Goal: Task Accomplishment & Management: Manage account settings

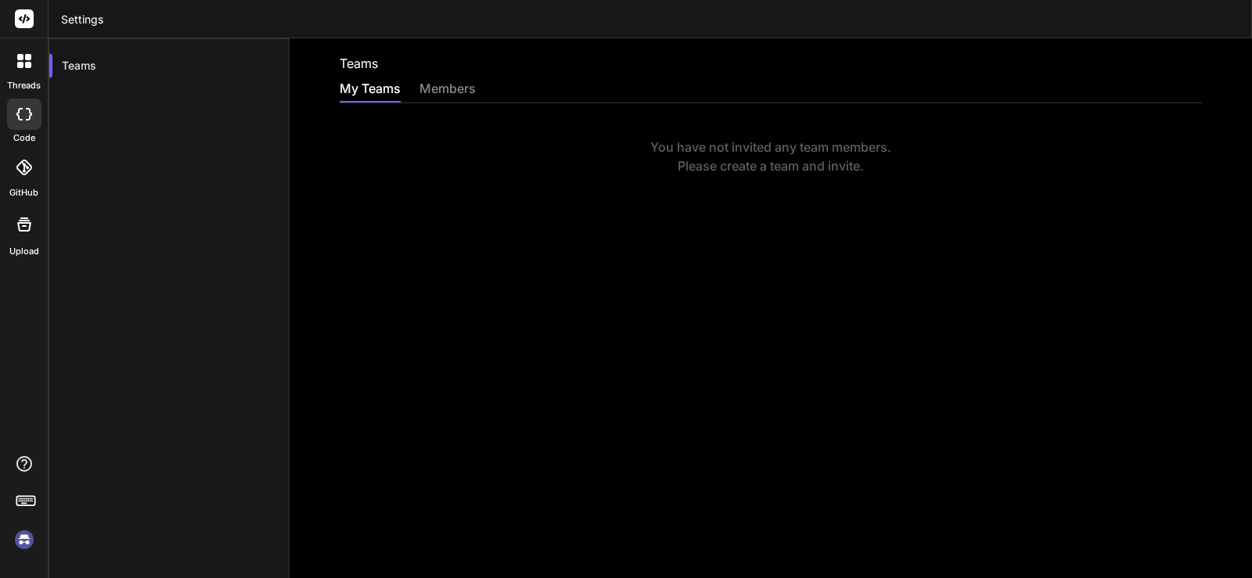
click at [23, 541] on img at bounding box center [24, 540] width 27 height 27
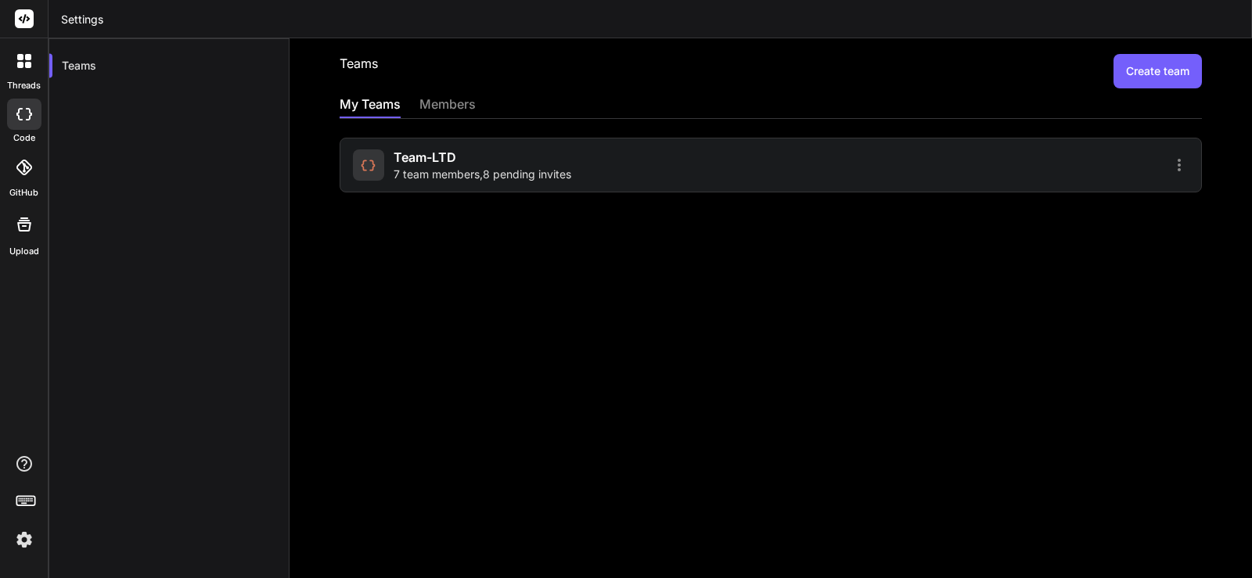
click at [497, 172] on span "7 team members , 8 pending invites" at bounding box center [483, 175] width 178 height 16
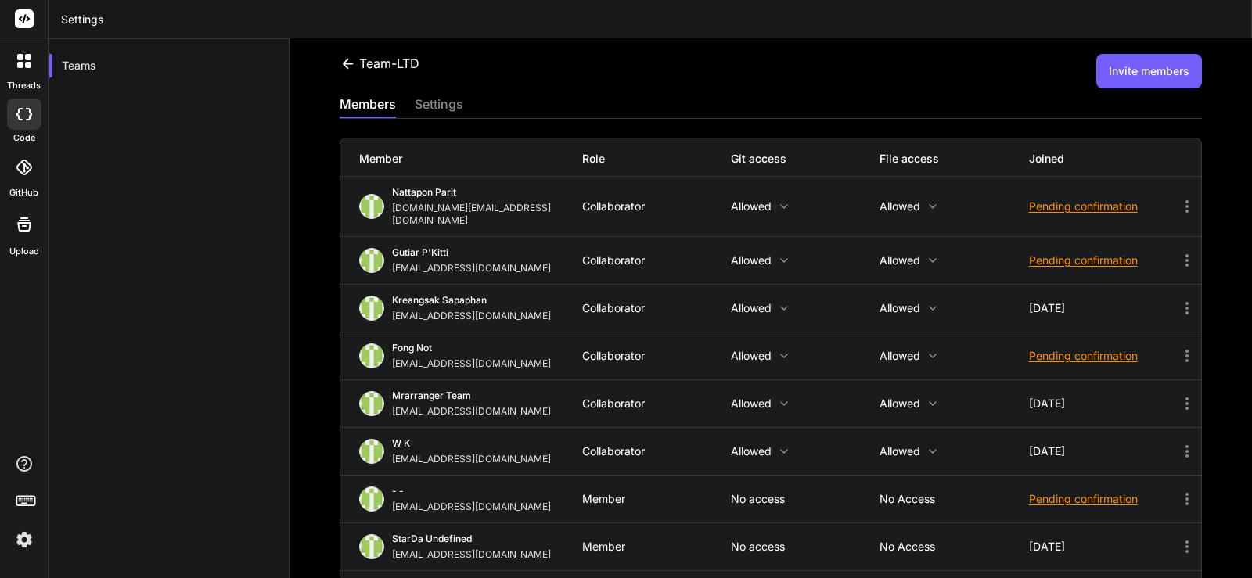
scroll to position [331, 0]
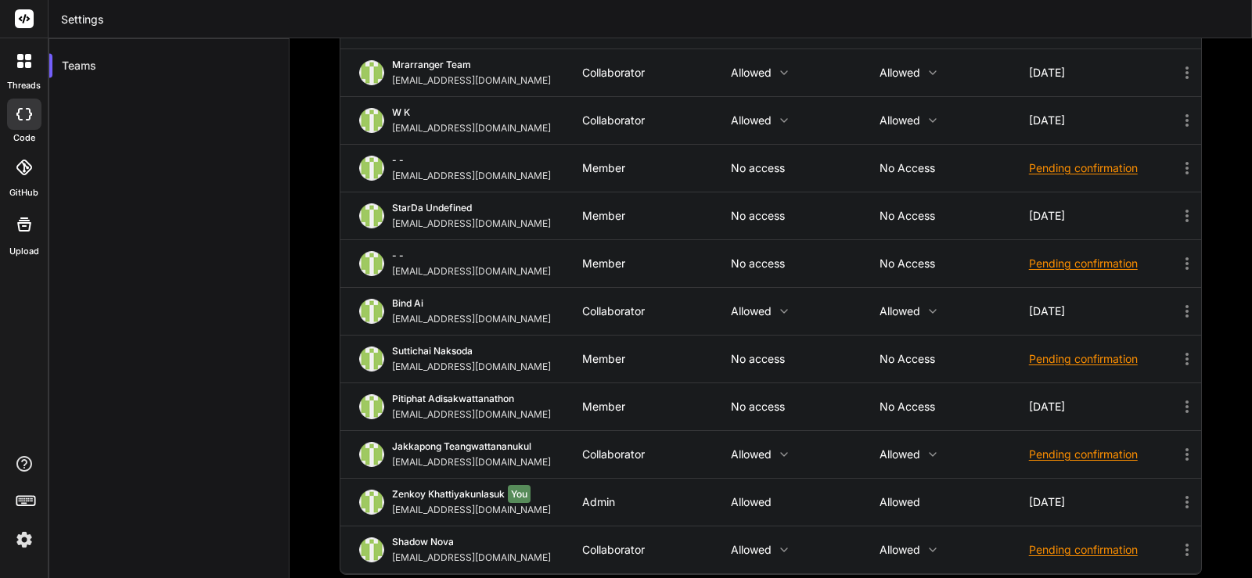
click at [1186, 162] on icon at bounding box center [1187, 168] width 3 height 13
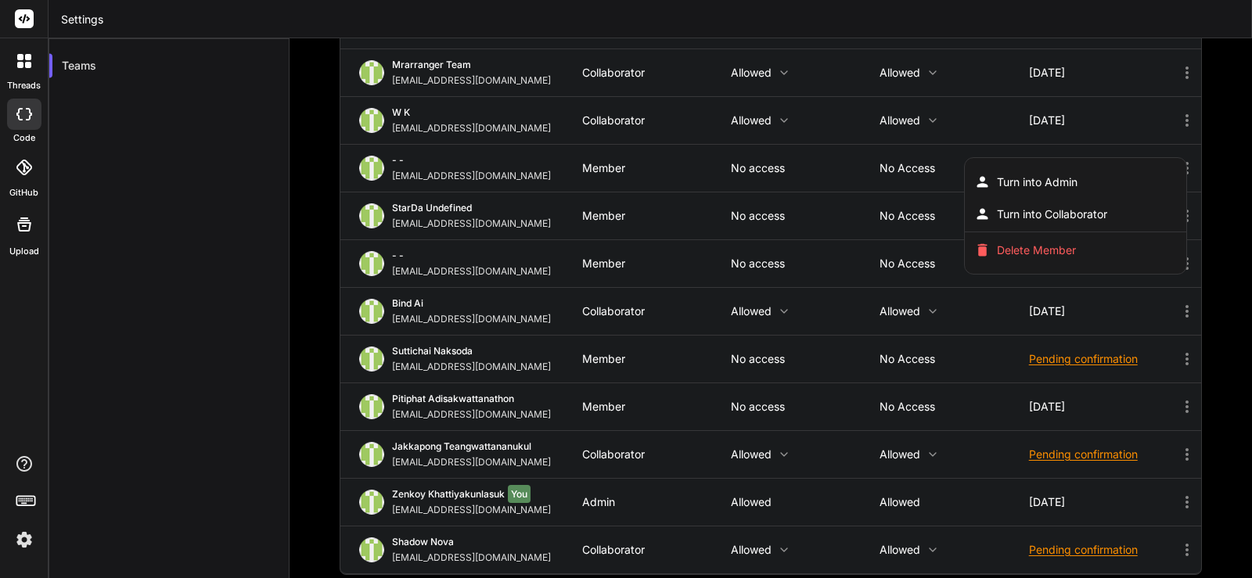
click at [1212, 207] on div at bounding box center [626, 289] width 1252 height 578
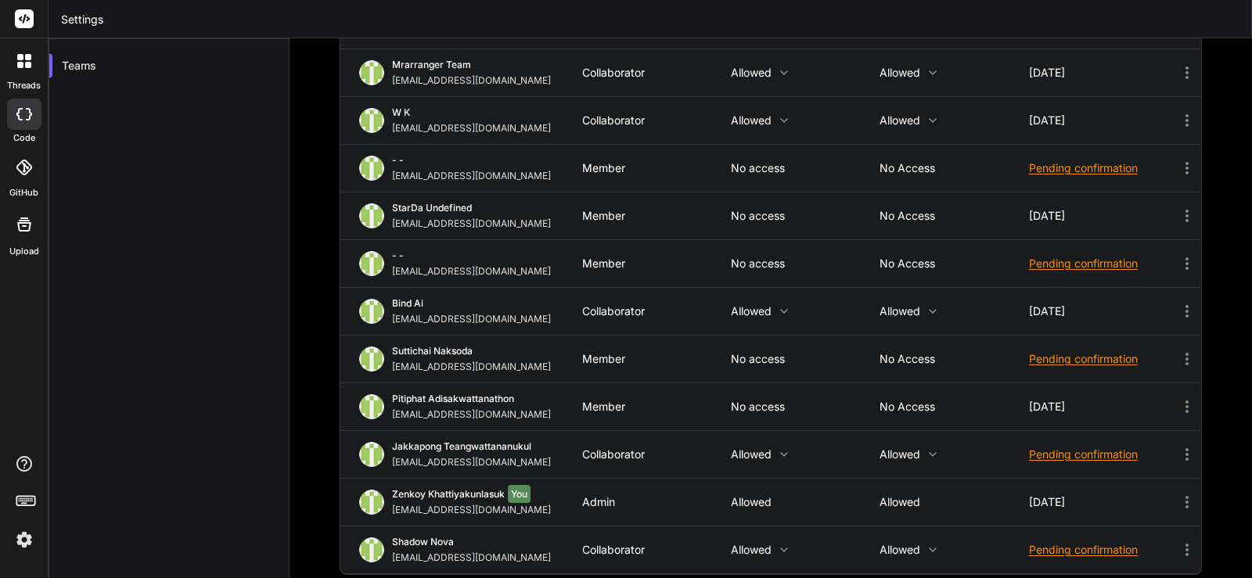
click at [1046, 160] on div "Pending confirmation" at bounding box center [1103, 168] width 149 height 16
click at [1104, 200] on span "Resend invite" at bounding box center [1099, 208] width 69 height 16
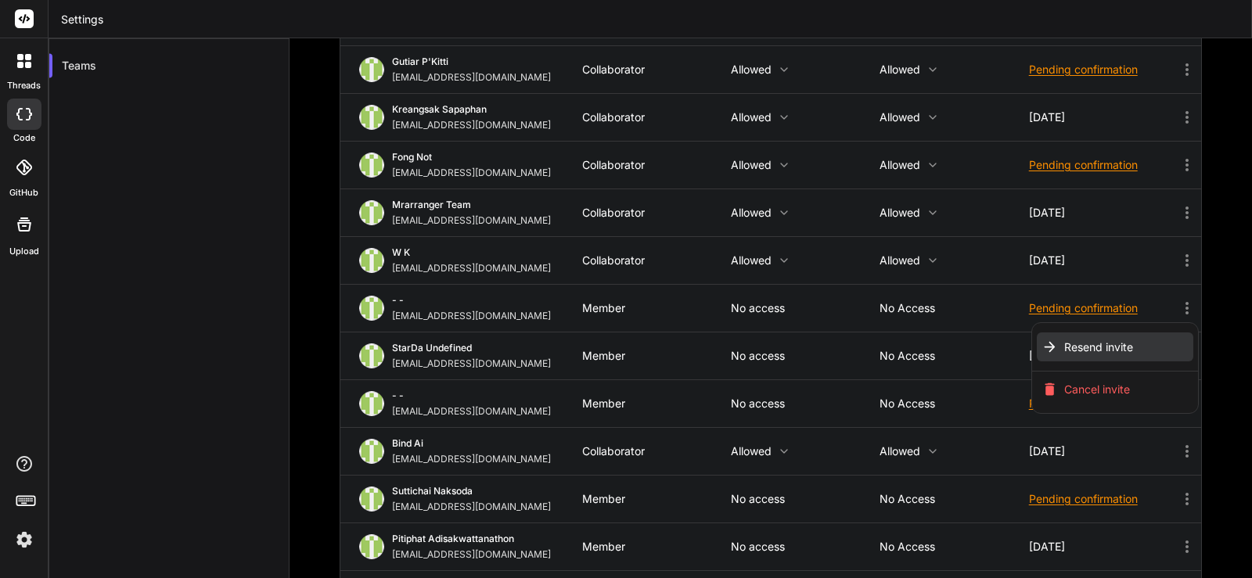
scroll to position [175, 0]
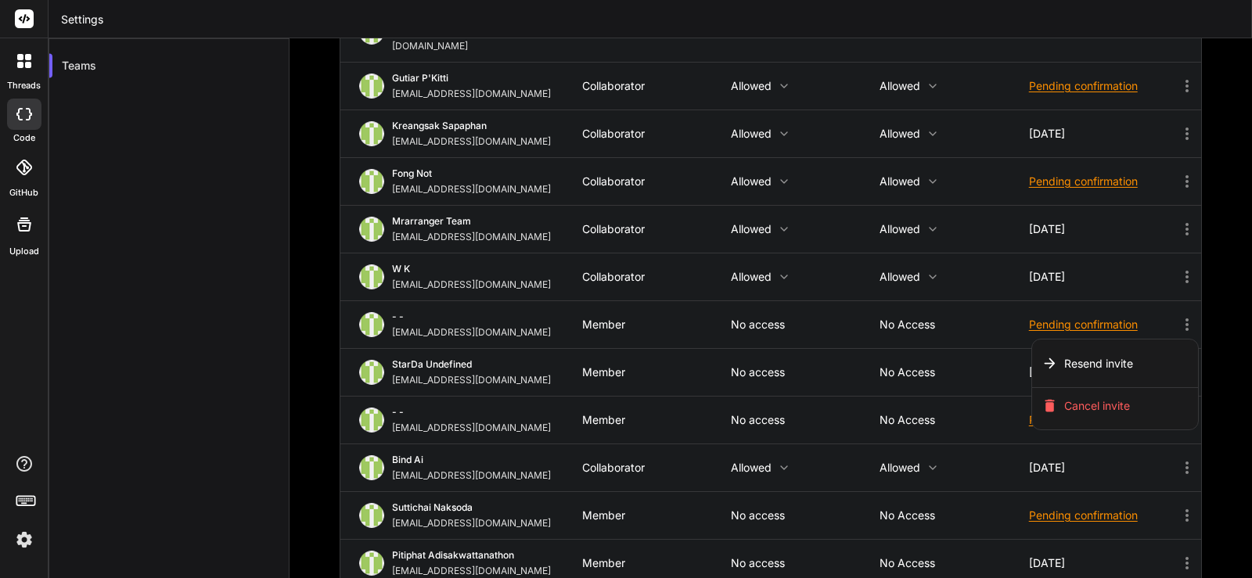
click at [953, 132] on div at bounding box center [626, 289] width 1252 height 578
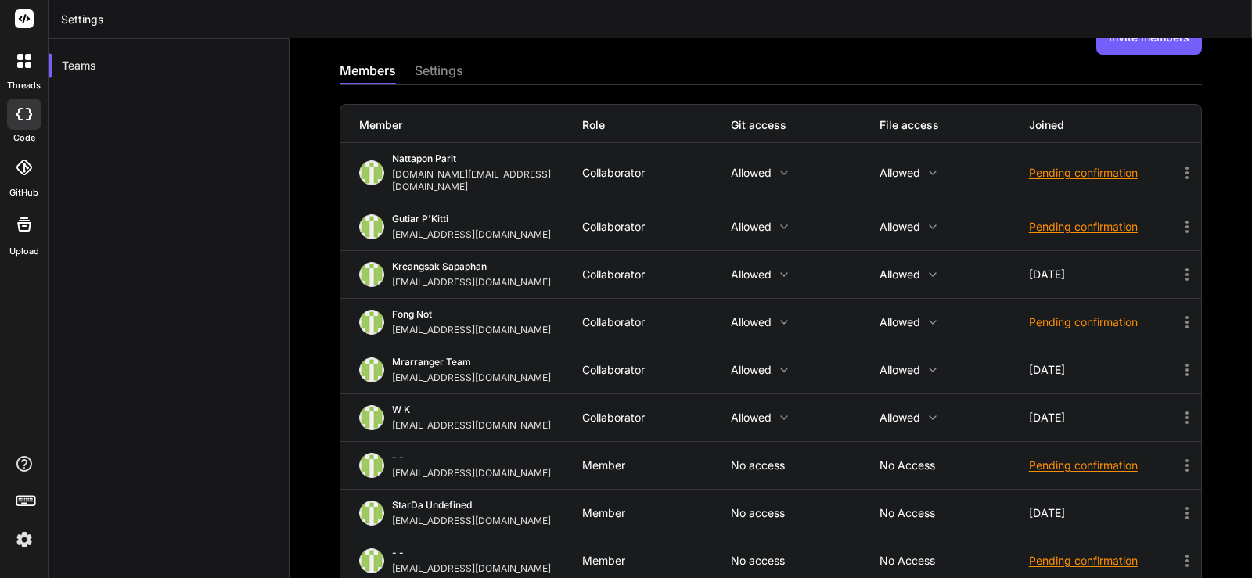
scroll to position [0, 0]
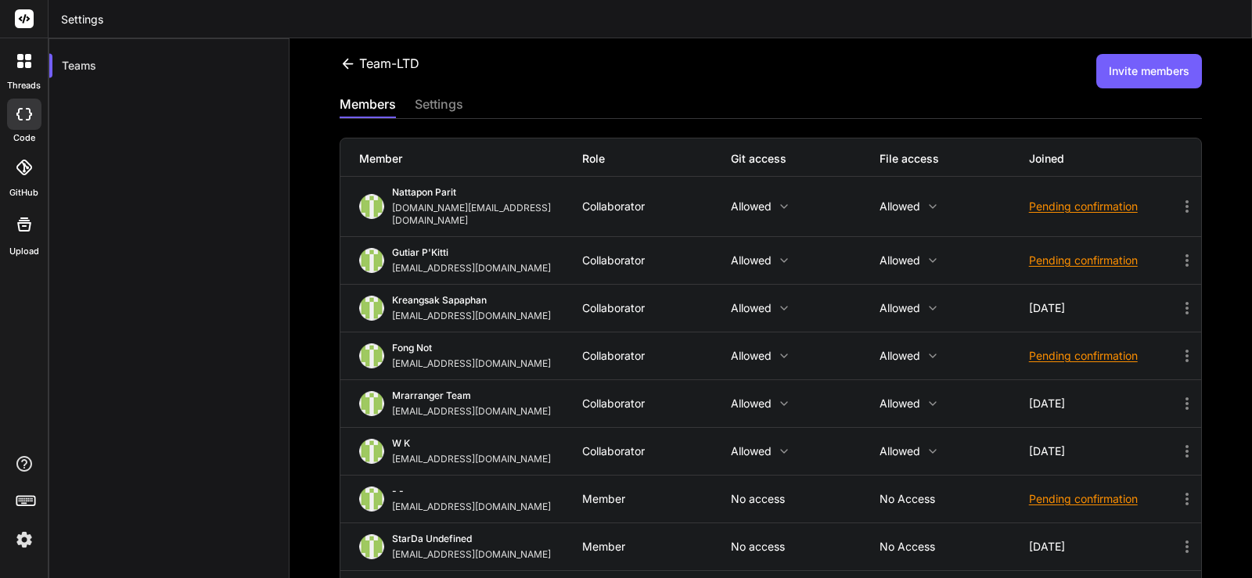
click at [1062, 201] on div "Pending confirmation" at bounding box center [1103, 207] width 149 height 16
click at [1050, 238] on li "Resend invite" at bounding box center [1115, 251] width 157 height 29
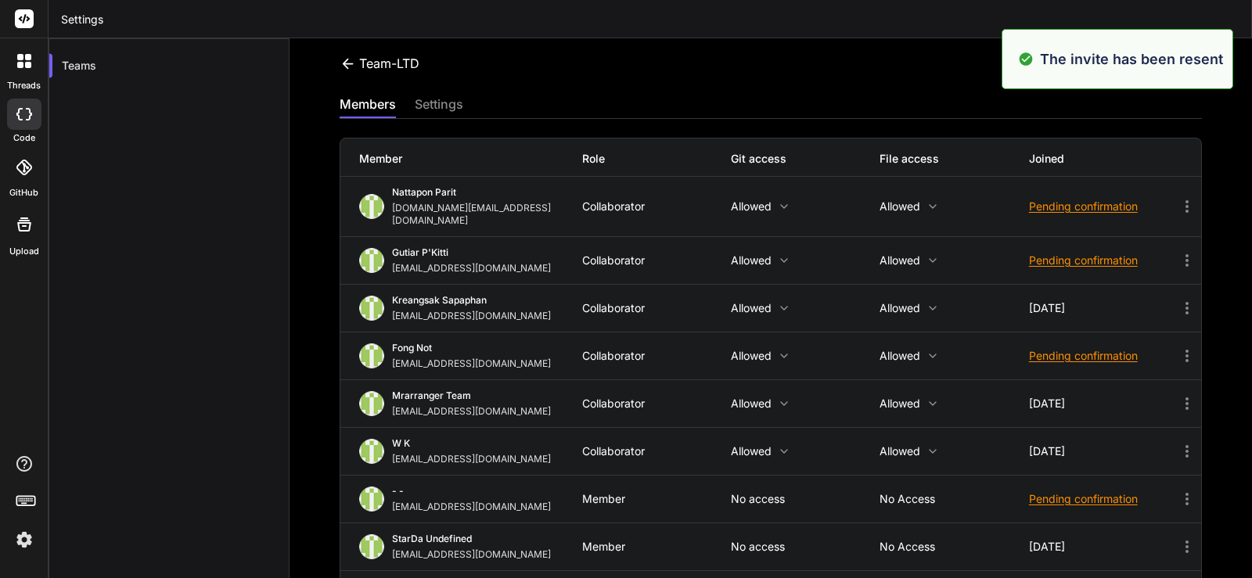
click at [980, 237] on div "Gutiar P'Kitti babystoreroom@gmail.com Collaborator Allowed Allowed Pending con…" at bounding box center [770, 260] width 861 height 47
click at [1087, 253] on div "Pending confirmation" at bounding box center [1103, 261] width 149 height 16
click at [1048, 285] on li "Resend invite" at bounding box center [1115, 299] width 157 height 29
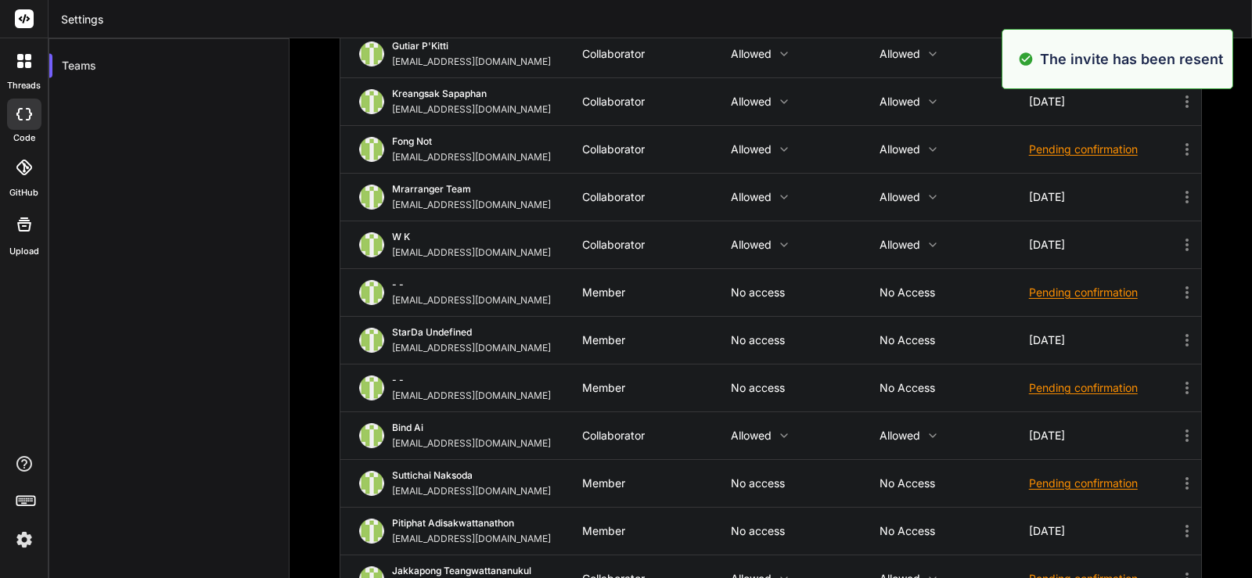
scroll to position [235, 0]
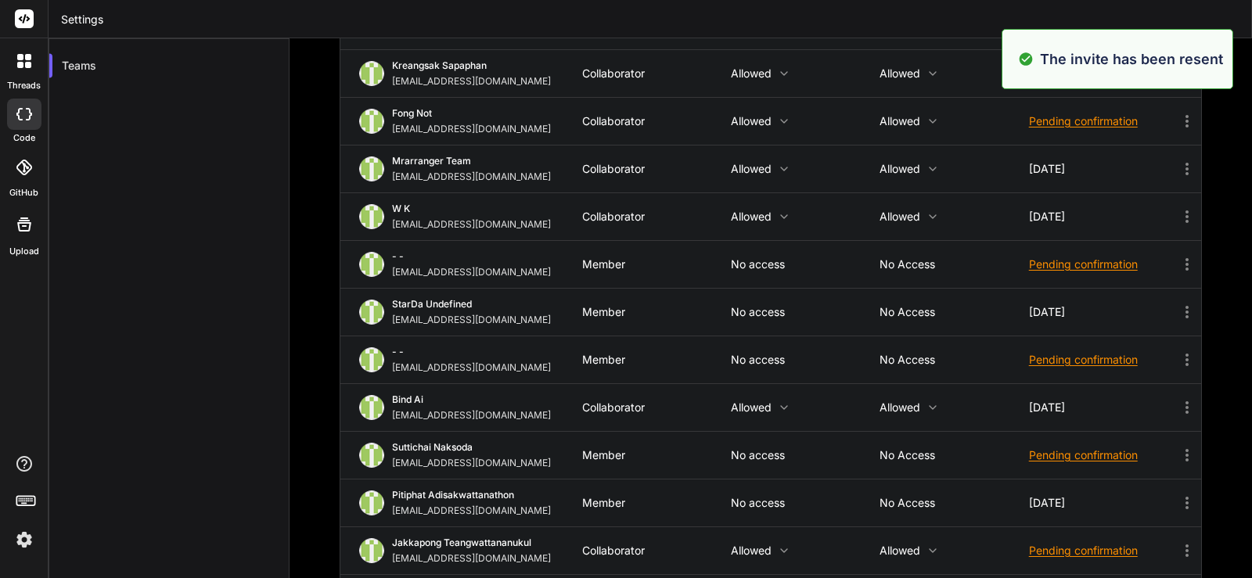
click at [1068, 113] on div "Pending confirmation" at bounding box center [1103, 121] width 149 height 16
click at [1048, 148] on li "Resend invite" at bounding box center [1115, 160] width 157 height 29
click at [1047, 257] on div "Pending confirmation" at bounding box center [1103, 265] width 149 height 16
click at [1065, 296] on span "Resend invite" at bounding box center [1099, 304] width 69 height 16
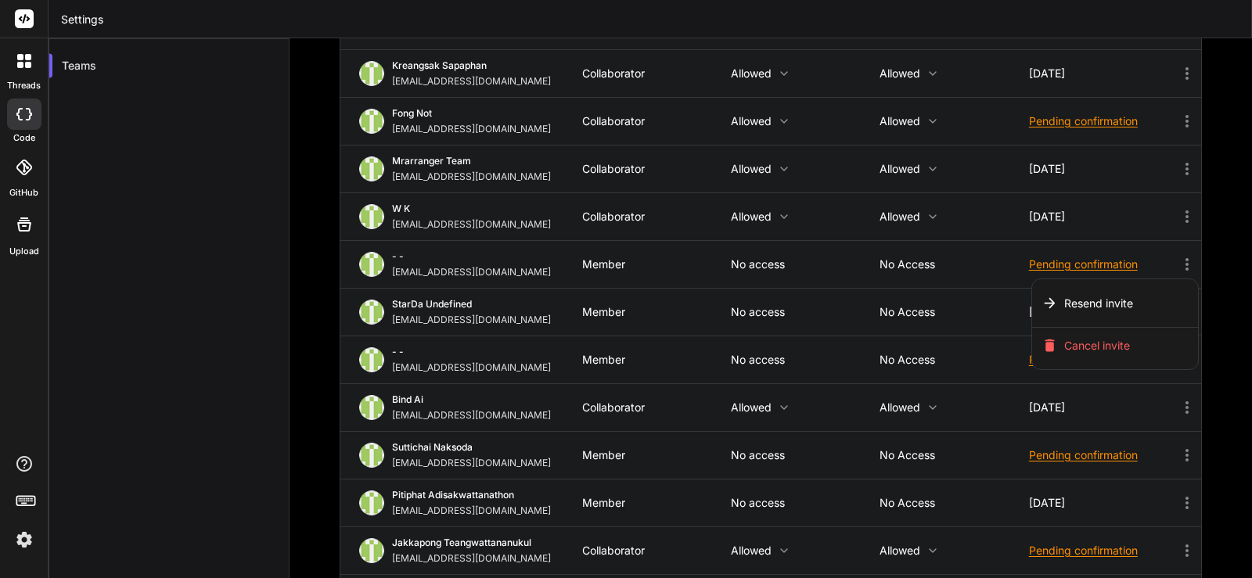
click at [981, 312] on div at bounding box center [626, 289] width 1252 height 578
click at [1039, 354] on div "Pending confirmation" at bounding box center [1103, 360] width 149 height 16
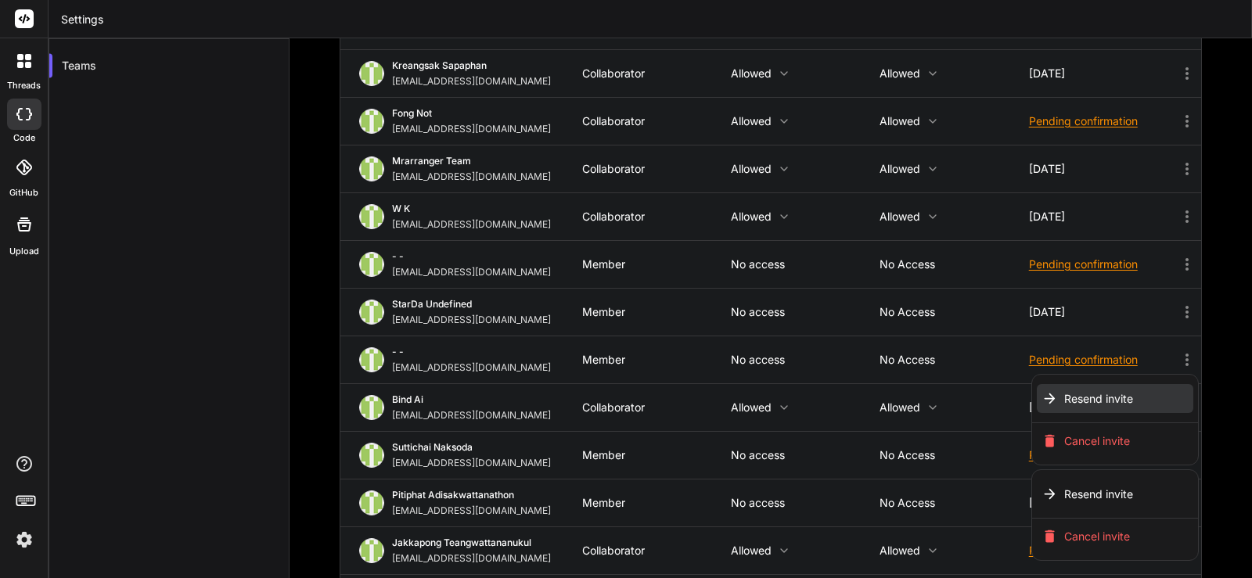
click at [1065, 391] on span "Resend invite" at bounding box center [1099, 399] width 69 height 16
click at [984, 338] on div at bounding box center [626, 289] width 1252 height 578
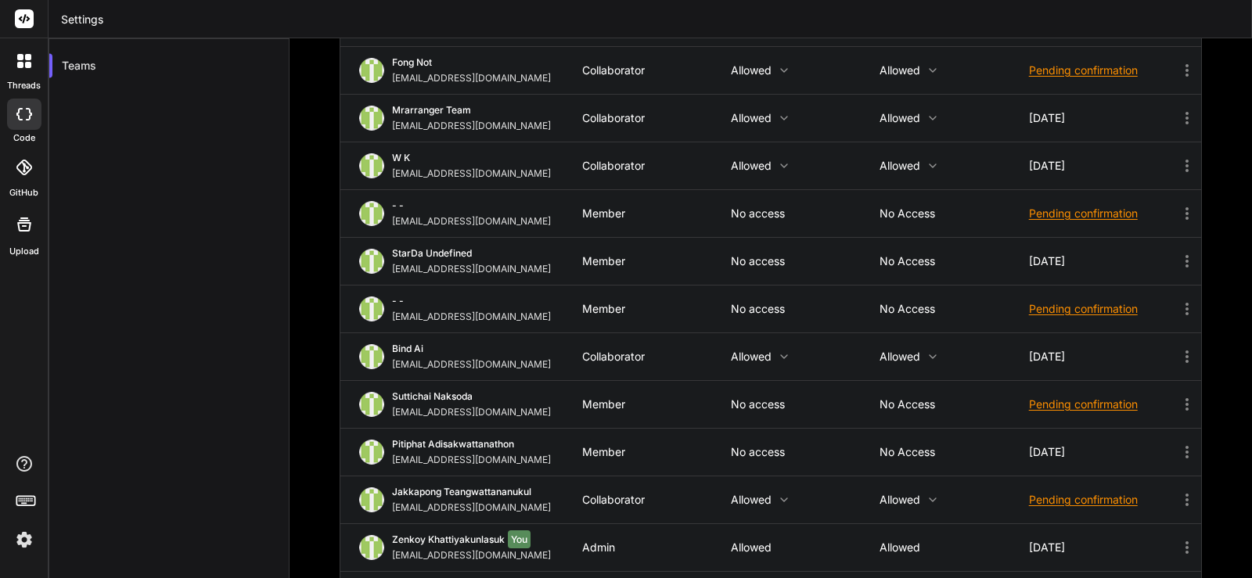
scroll to position [331, 0]
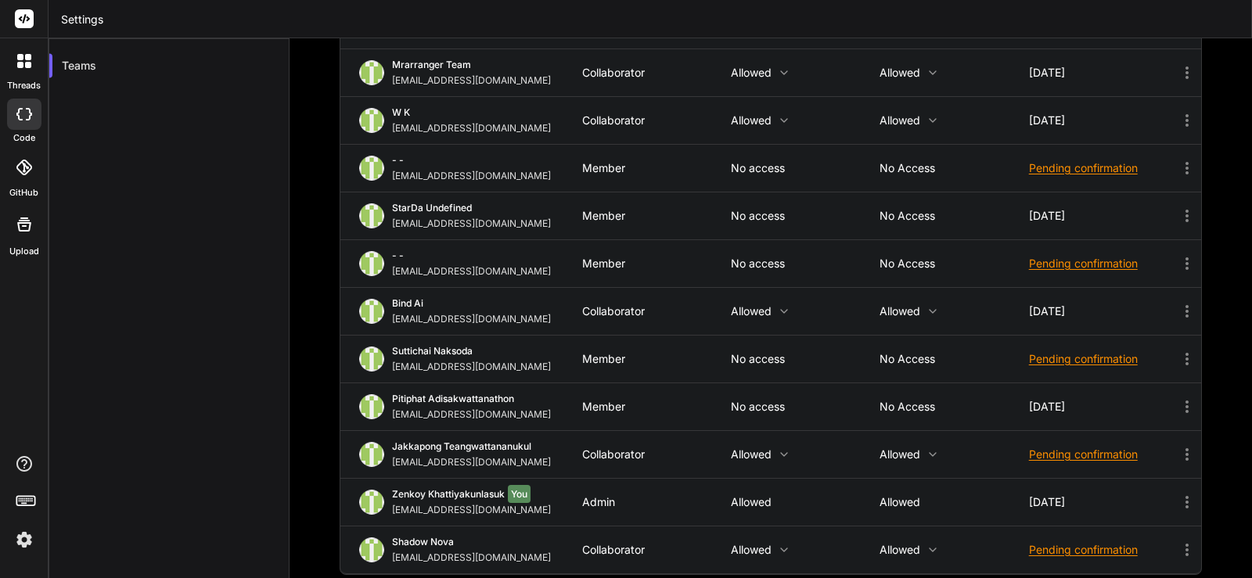
click at [1057, 351] on div "Pending confirmation" at bounding box center [1103, 359] width 149 height 16
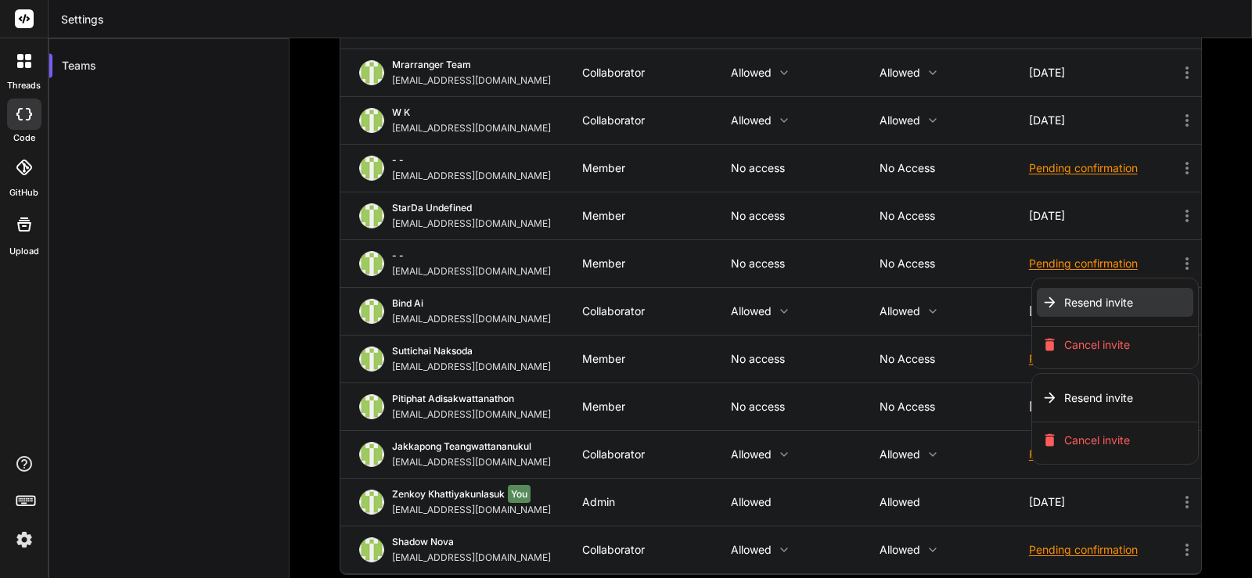
click at [1049, 288] on li "Resend invite" at bounding box center [1115, 302] width 157 height 29
click at [965, 354] on div at bounding box center [626, 289] width 1252 height 578
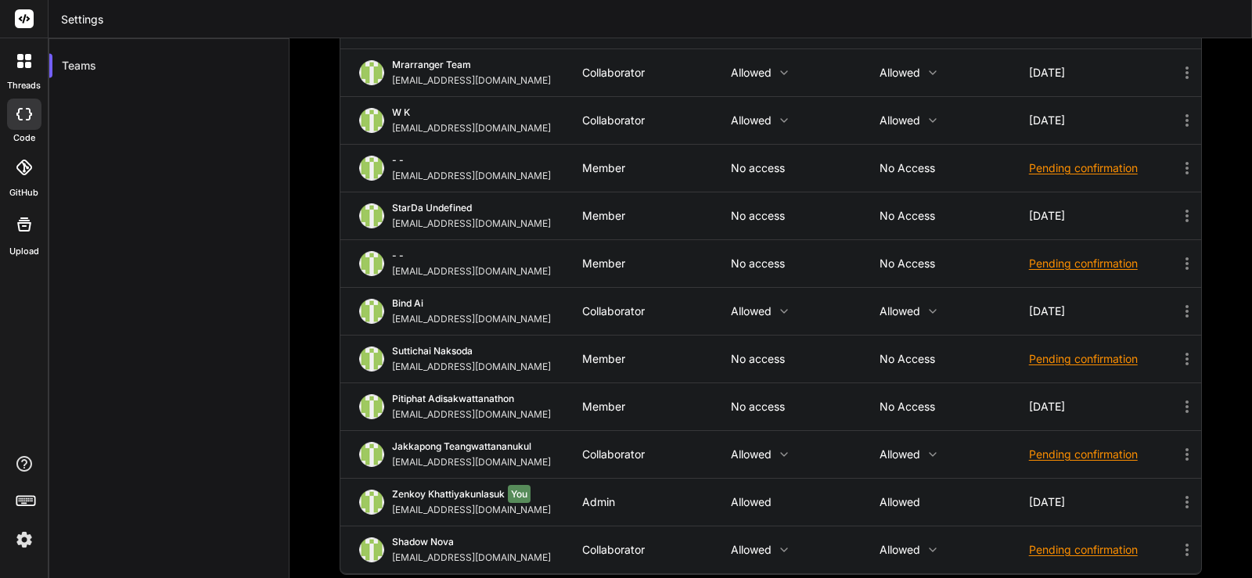
click at [1043, 447] on div "Pending confirmation" at bounding box center [1103, 455] width 149 height 16
click at [1051, 480] on li "Resend invite" at bounding box center [1115, 493] width 157 height 29
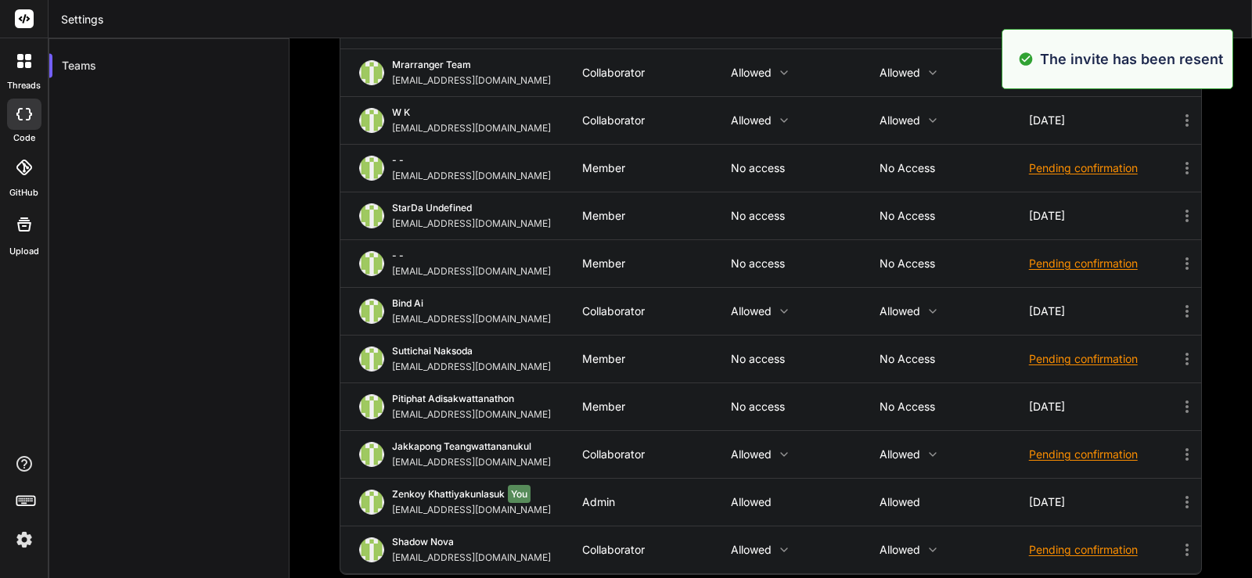
click at [950, 434] on div "Jakkapong Teangwattananukul jakkapong_mac@hotmail.com Collaborator Allowed Allo…" at bounding box center [770, 454] width 861 height 47
click at [1043, 542] on div "Pending confirmation" at bounding box center [1103, 550] width 149 height 16
click at [1078, 578] on span "Resend invite" at bounding box center [1099, 590] width 69 height 16
click at [1112, 351] on div "Pending confirmation" at bounding box center [1103, 359] width 149 height 16
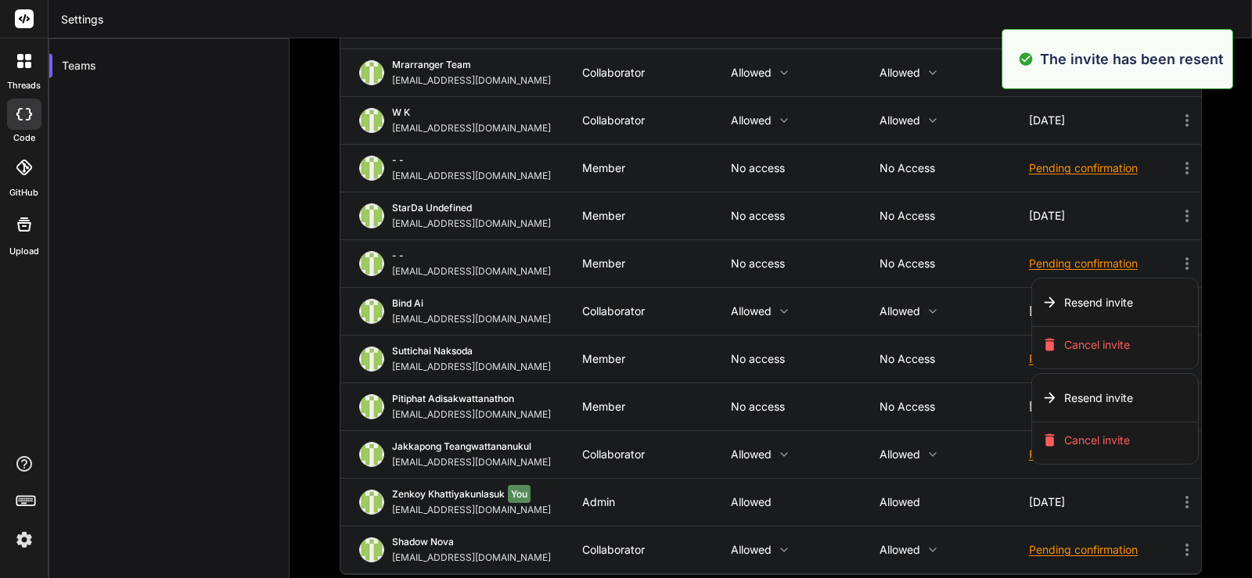
click at [996, 339] on div at bounding box center [626, 289] width 1252 height 578
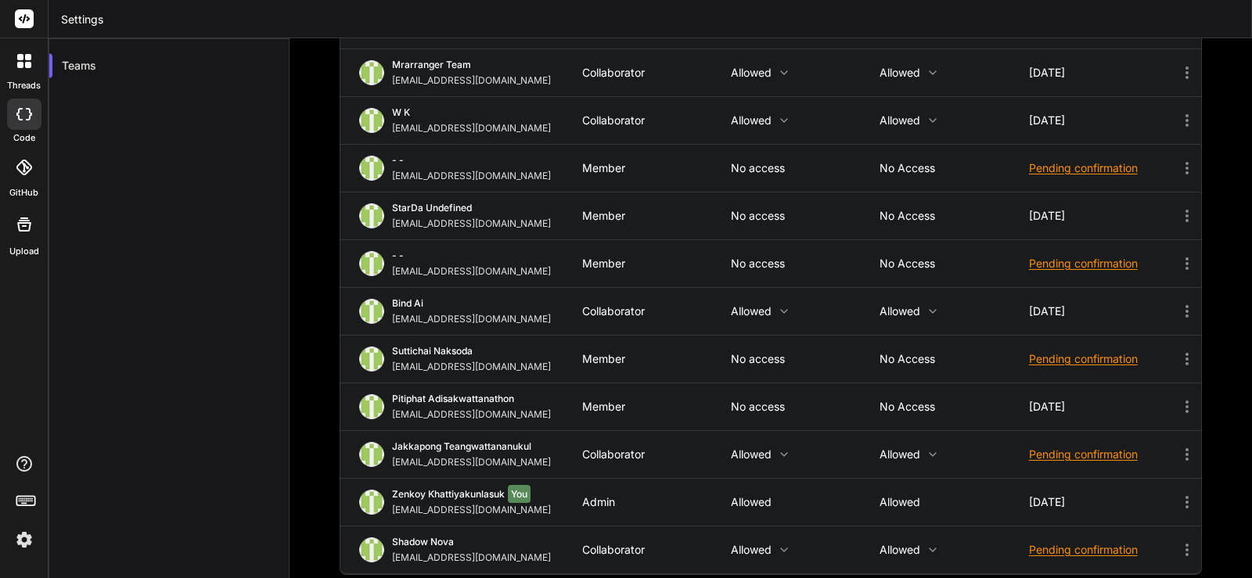
click at [1043, 351] on div "Pending confirmation" at bounding box center [1103, 359] width 149 height 16
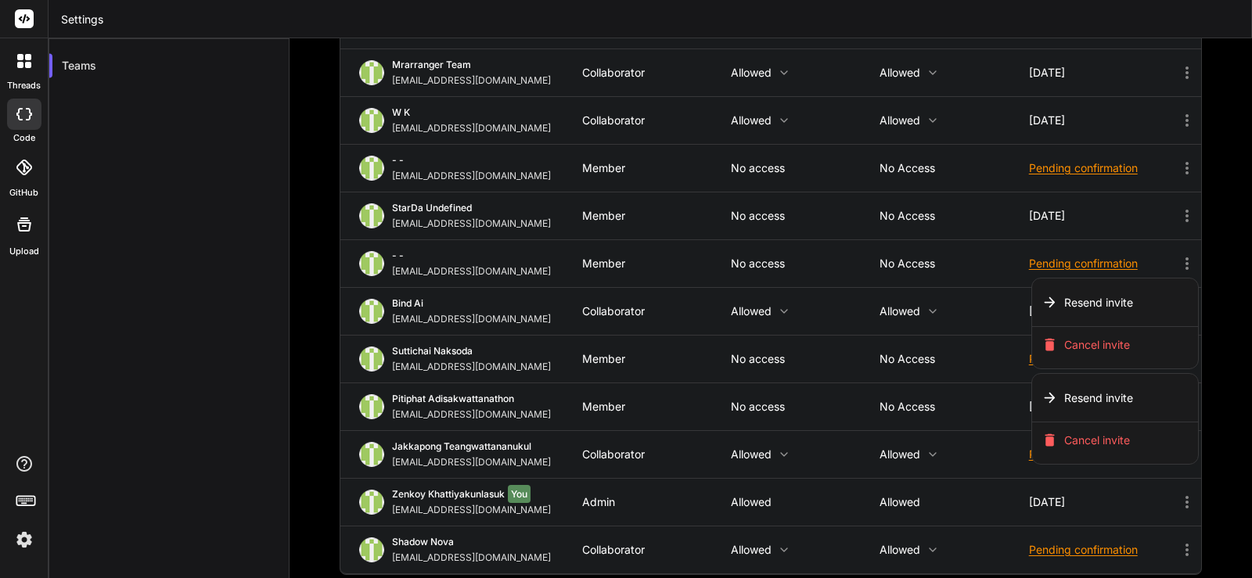
click at [992, 323] on div at bounding box center [626, 289] width 1252 height 578
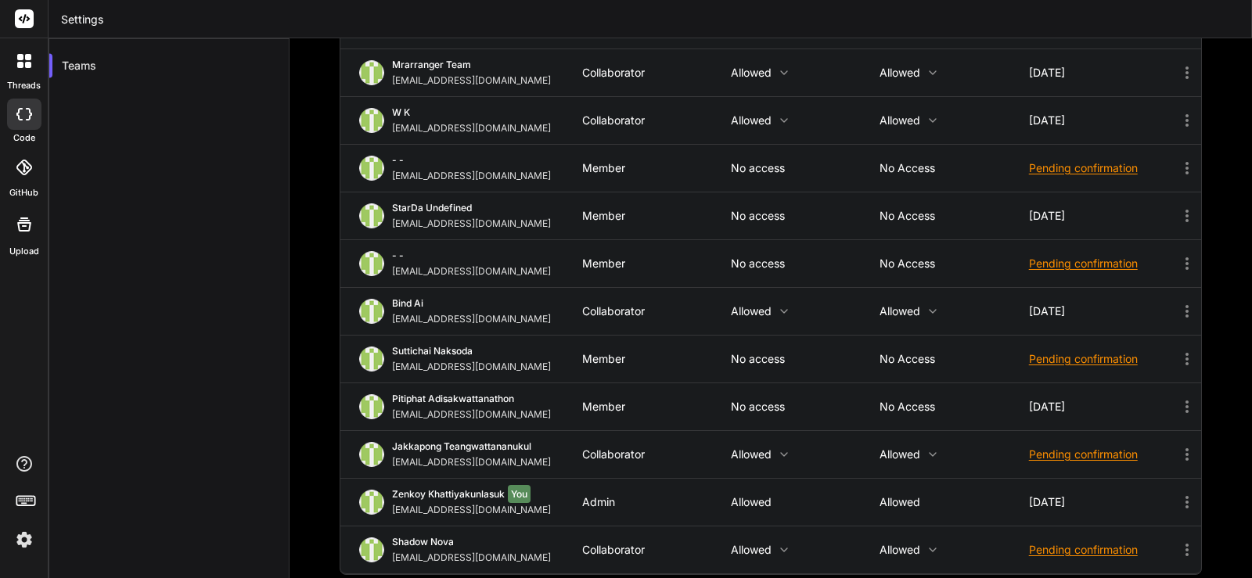
click at [1061, 351] on div "Pending confirmation" at bounding box center [1103, 359] width 149 height 16
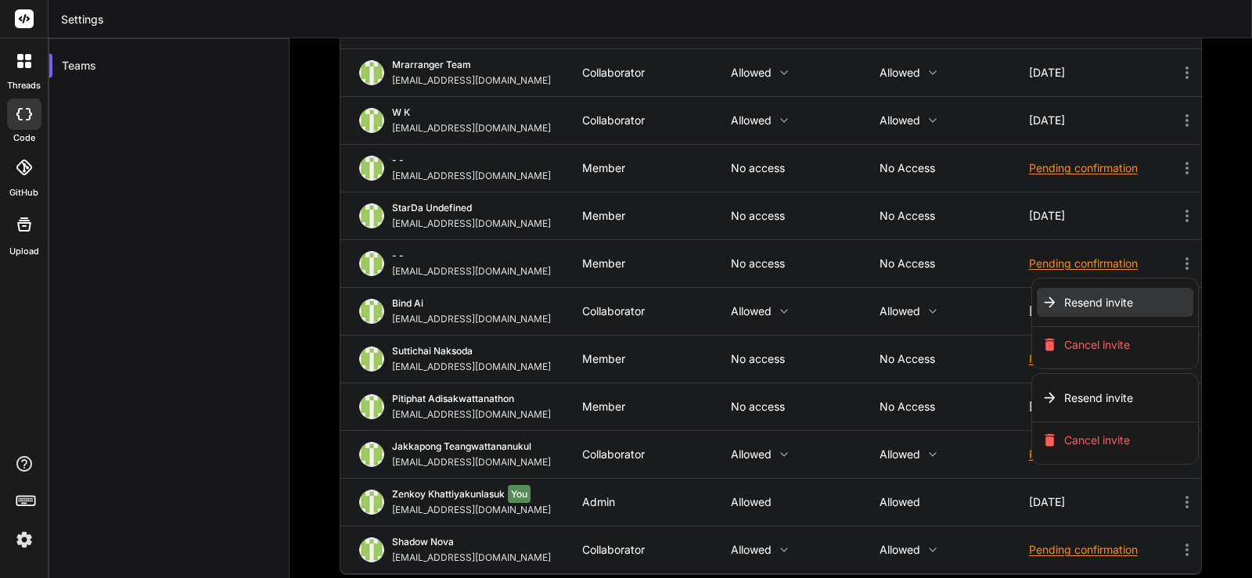
click at [1065, 295] on span "Resend invite" at bounding box center [1099, 303] width 69 height 16
click at [966, 344] on div at bounding box center [626, 289] width 1252 height 578
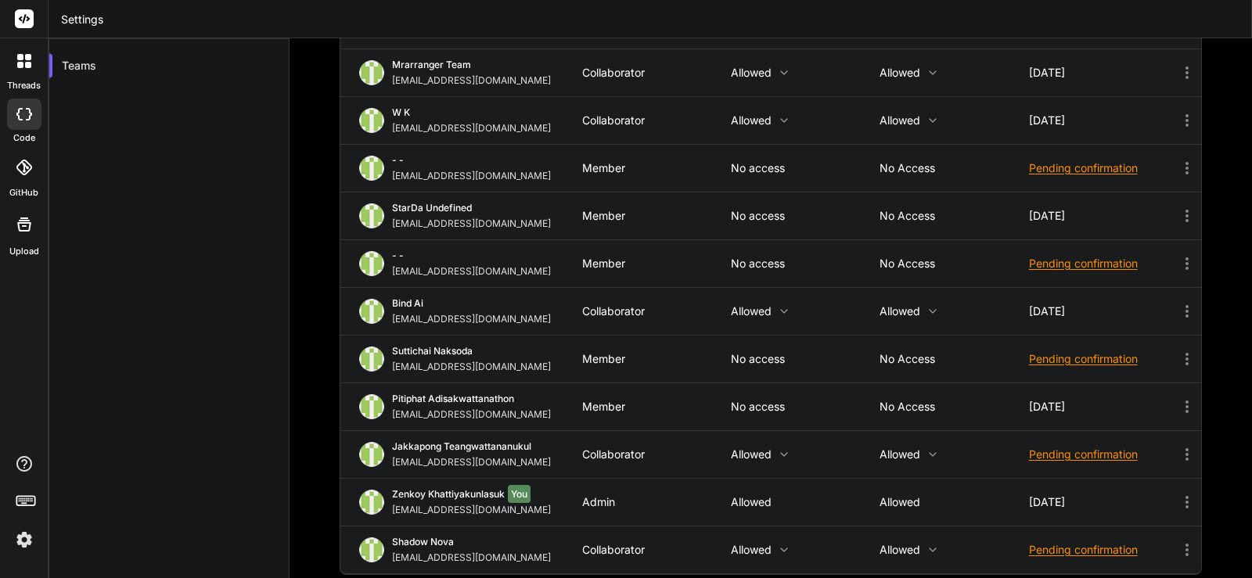
click at [1057, 351] on div "Pending confirmation" at bounding box center [1103, 359] width 149 height 16
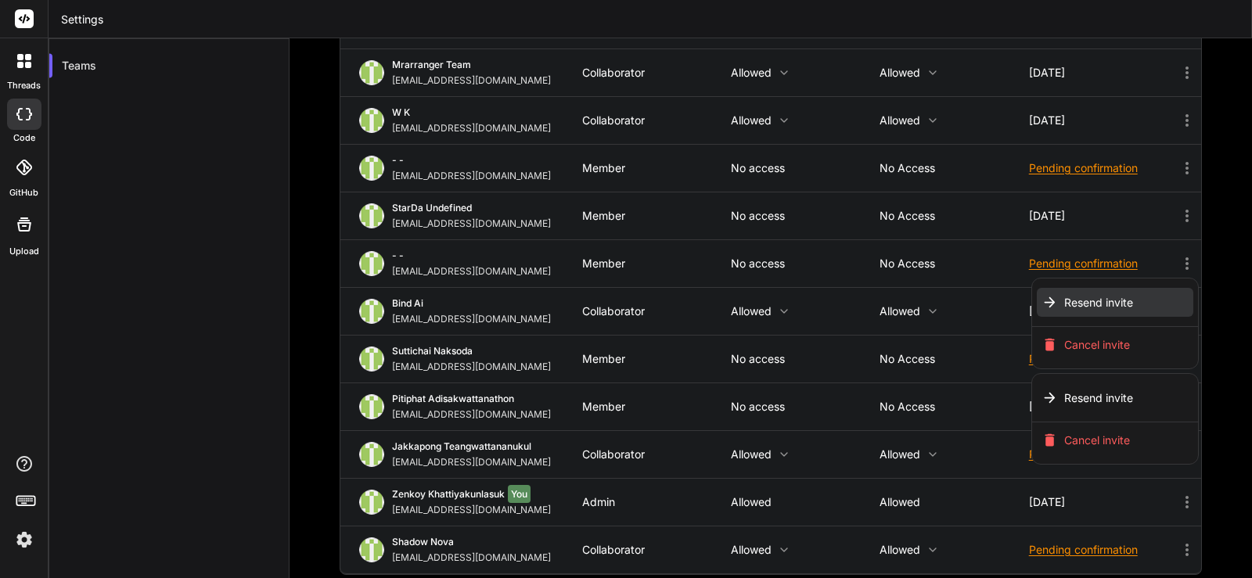
click at [1078, 295] on span "Resend invite" at bounding box center [1099, 303] width 69 height 16
click at [962, 366] on div at bounding box center [626, 289] width 1252 height 578
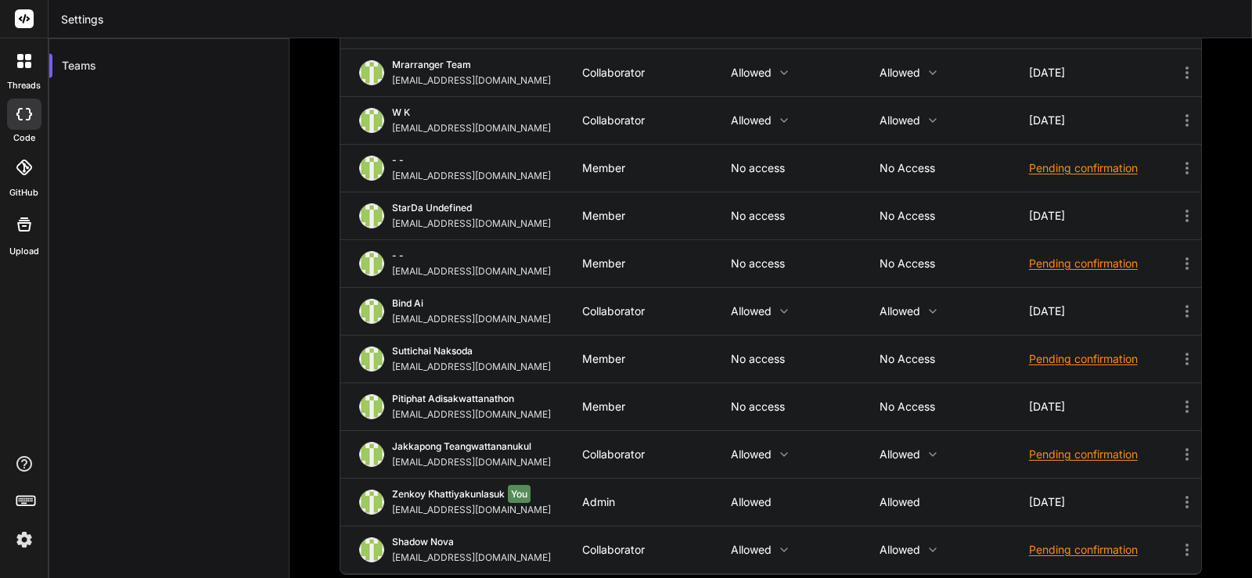
click at [20, 538] on img at bounding box center [24, 540] width 27 height 27
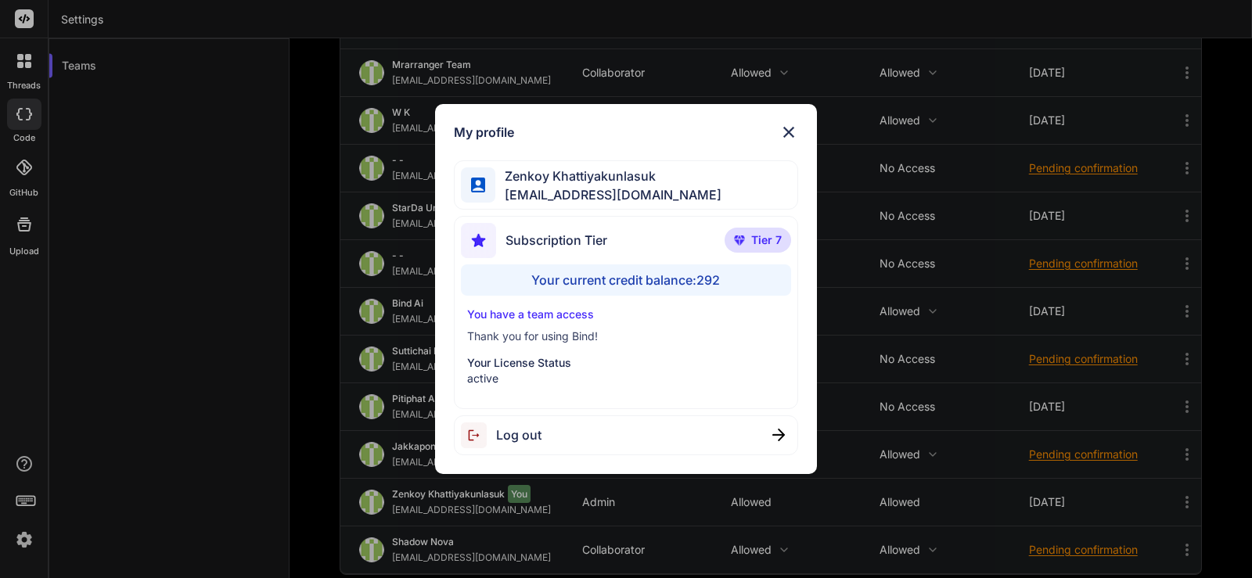
click at [586, 241] on span "Subscription Tier" at bounding box center [557, 240] width 102 height 19
click at [659, 290] on div "Your current credit balance: 292" at bounding box center [626, 280] width 331 height 31
click at [677, 277] on div "Your current credit balance: 292" at bounding box center [626, 280] width 331 height 31
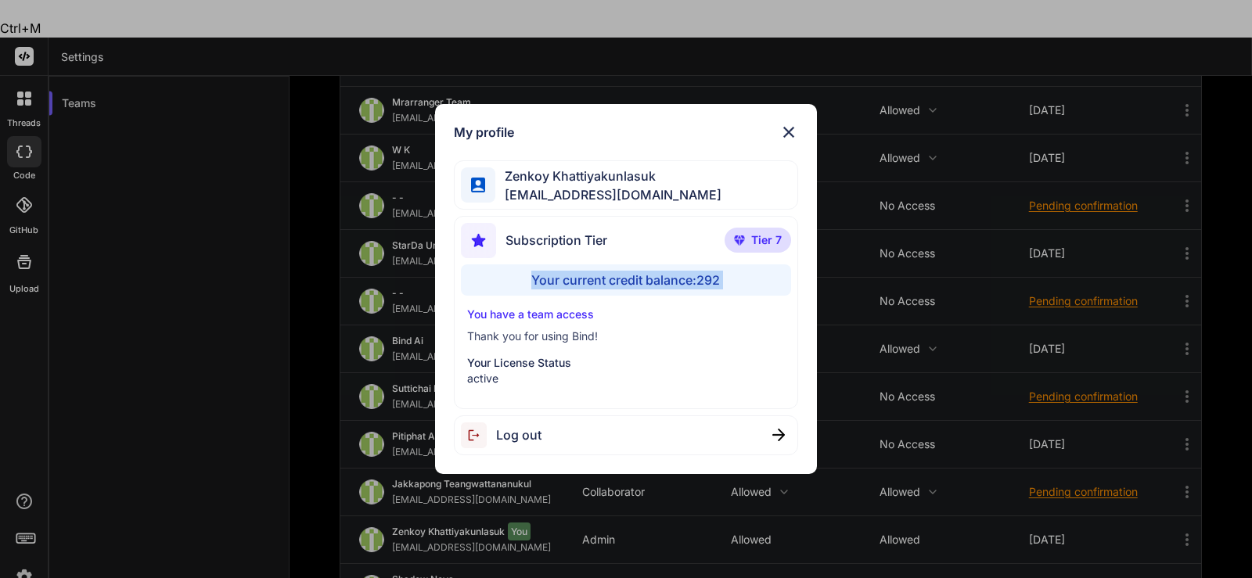
click at [677, 277] on div "Your current credit balance: 292" at bounding box center [626, 280] width 331 height 31
click at [785, 133] on img at bounding box center [789, 132] width 19 height 19
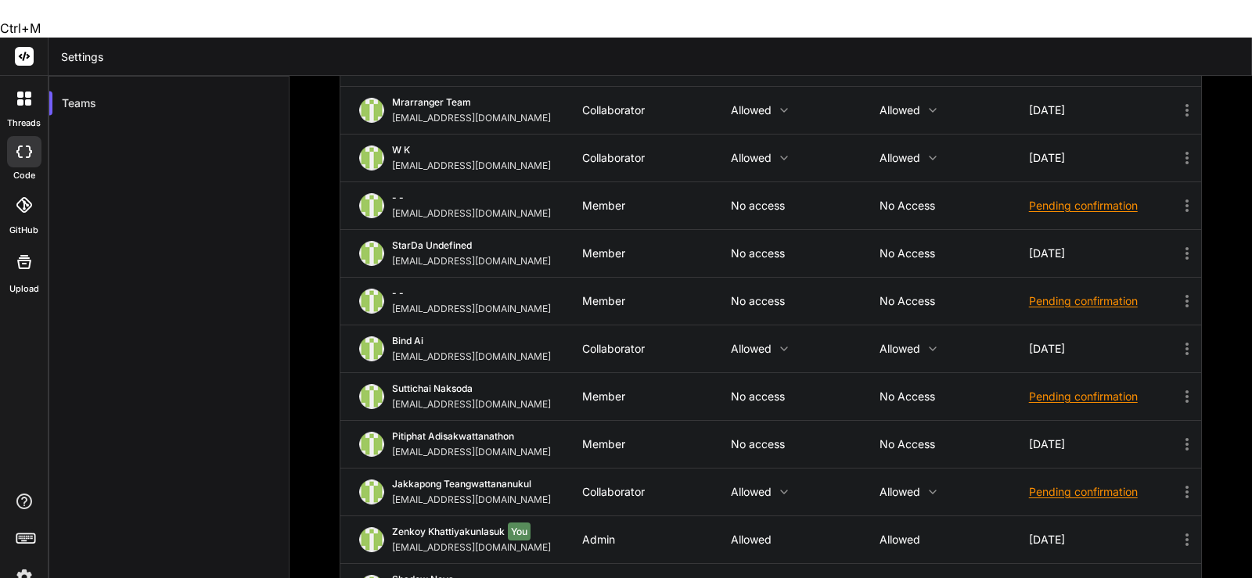
click at [31, 169] on label "code" at bounding box center [24, 175] width 22 height 13
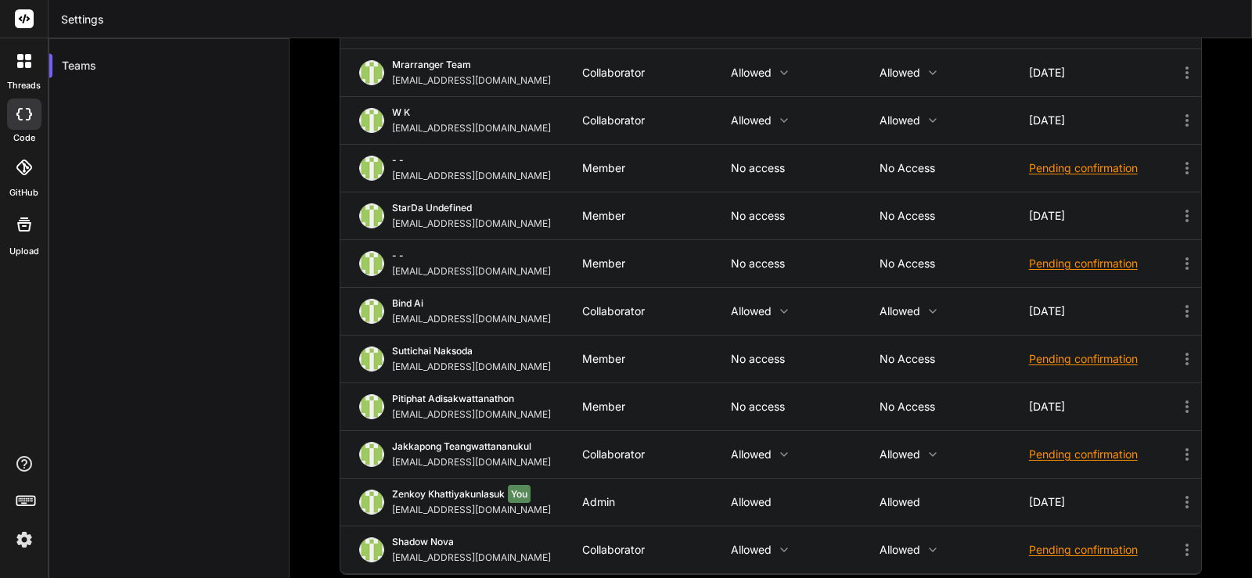
click at [19, 109] on icon at bounding box center [19, 114] width 6 height 13
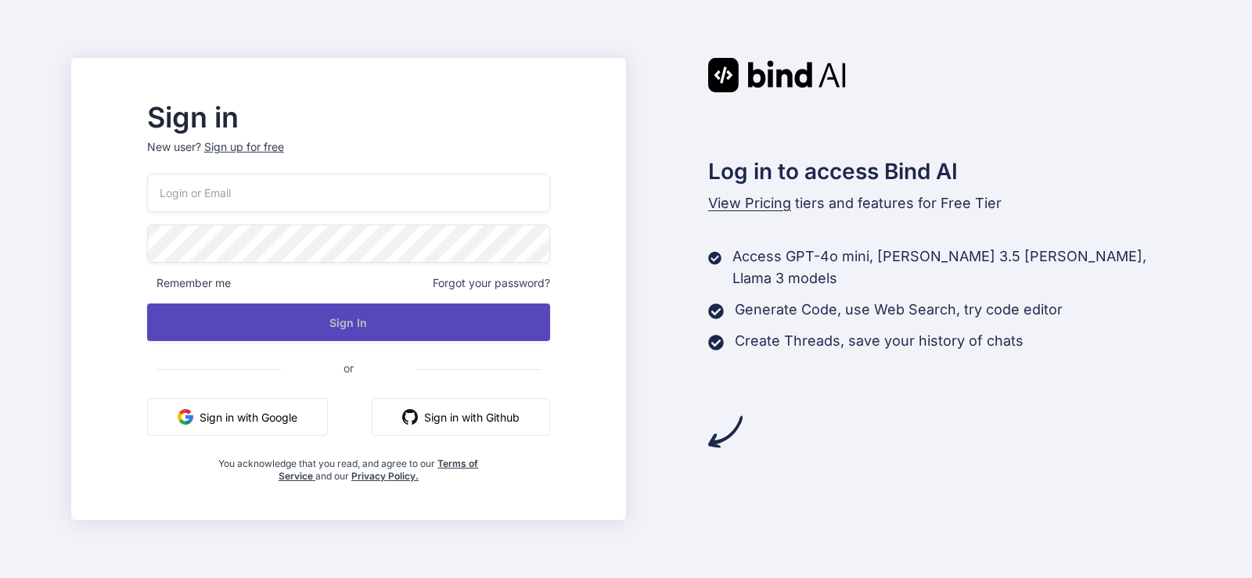
type input "[EMAIL_ADDRESS][DOMAIN_NAME]"
click at [369, 319] on button "Sign In" at bounding box center [348, 323] width 403 height 38
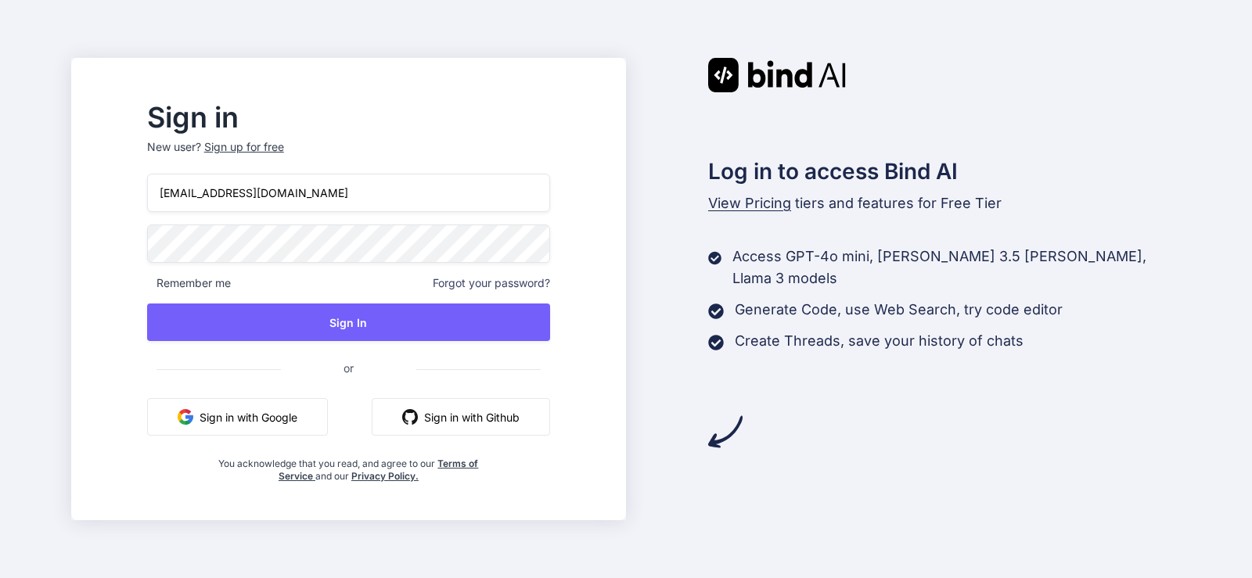
click at [340, 195] on input "[EMAIL_ADDRESS][DOMAIN_NAME]" at bounding box center [348, 193] width 403 height 38
click at [124, 261] on div "Sign in New user? Sign up for free [EMAIL_ADDRESS][DOMAIN_NAME] Remember me For…" at bounding box center [626, 289] width 1252 height 578
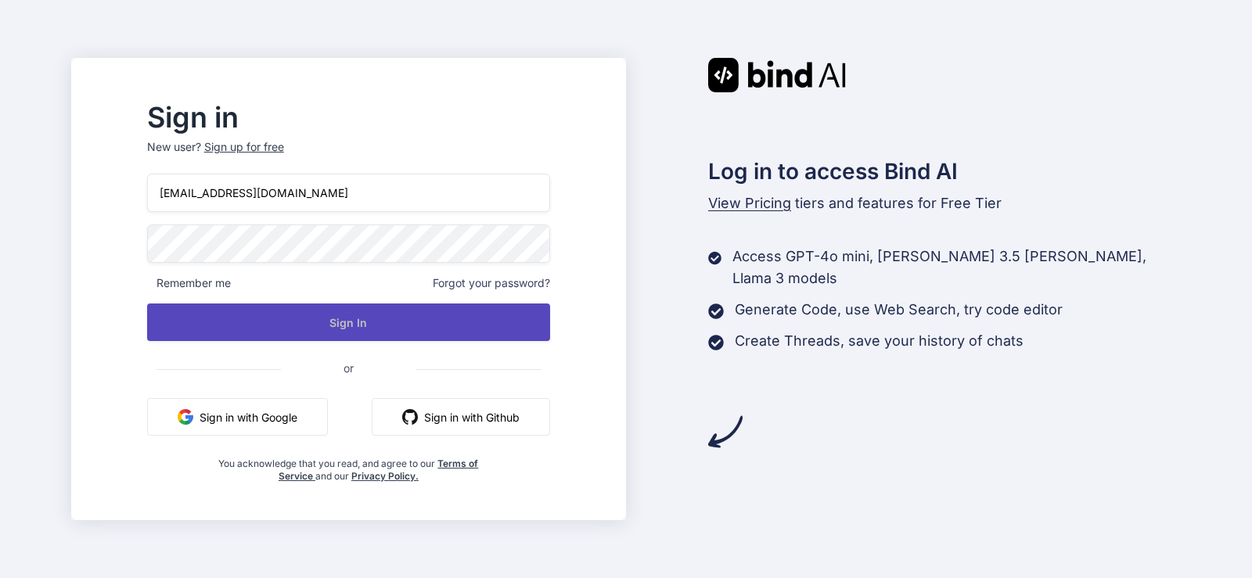
click at [344, 321] on button "Sign In" at bounding box center [348, 323] width 403 height 38
